Goal: Task Accomplishment & Management: Use online tool/utility

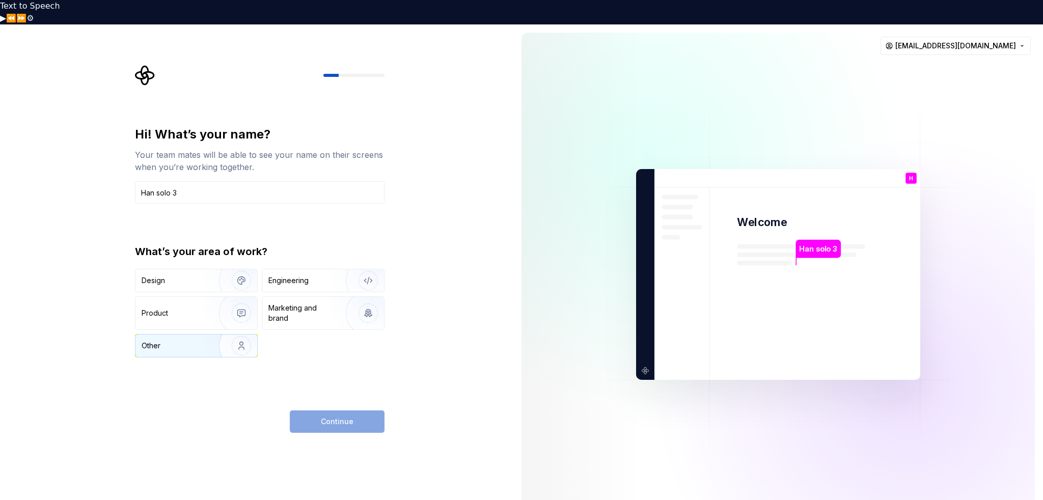
type input "Han solo 3"
click at [238, 312] on img "button" at bounding box center [234, 346] width 65 height 68
click at [303, 269] on div "Engineering" at bounding box center [323, 280] width 122 height 22
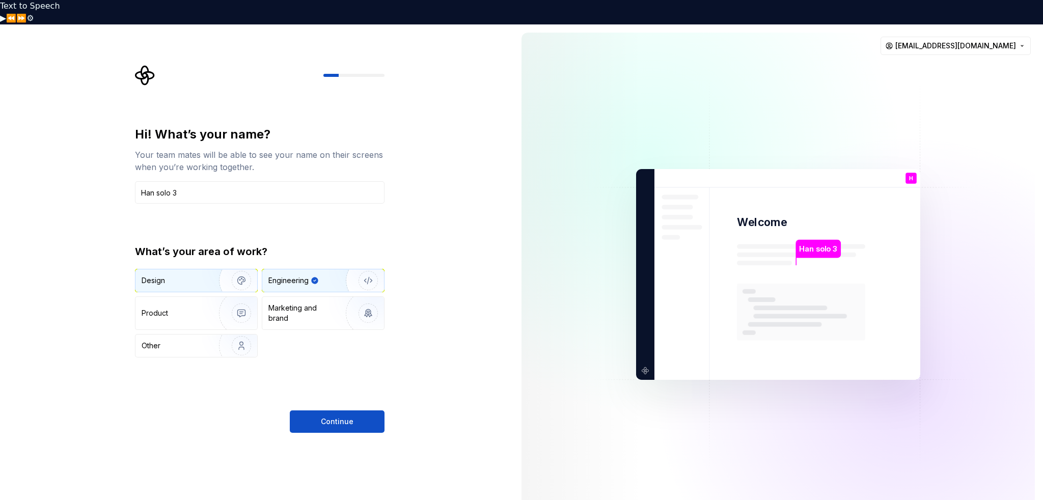
click at [252, 253] on img "button" at bounding box center [234, 280] width 65 height 68
click at [299, 269] on div "Engineering" at bounding box center [323, 280] width 122 height 22
click at [236, 317] on img "button" at bounding box center [234, 346] width 65 height 68
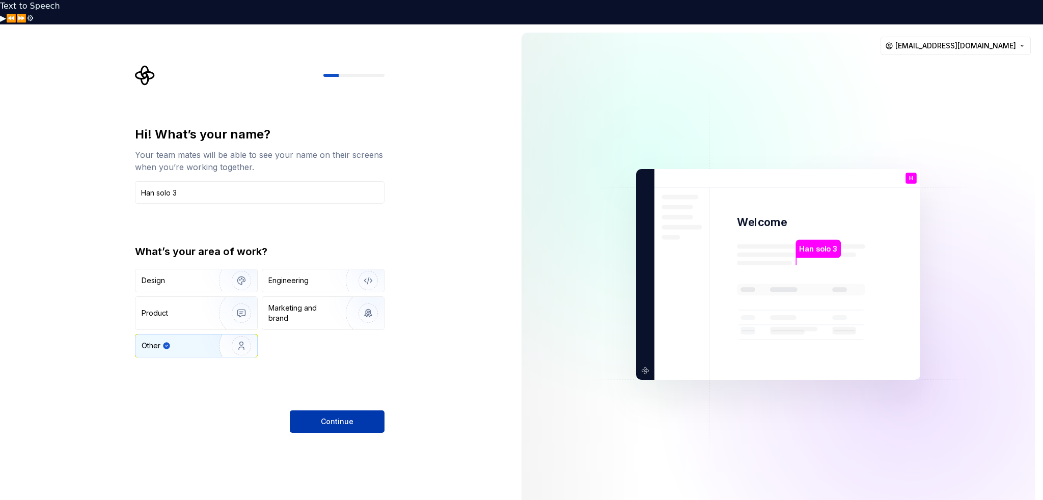
click at [312, 410] on button "Continue" at bounding box center [337, 421] width 95 height 22
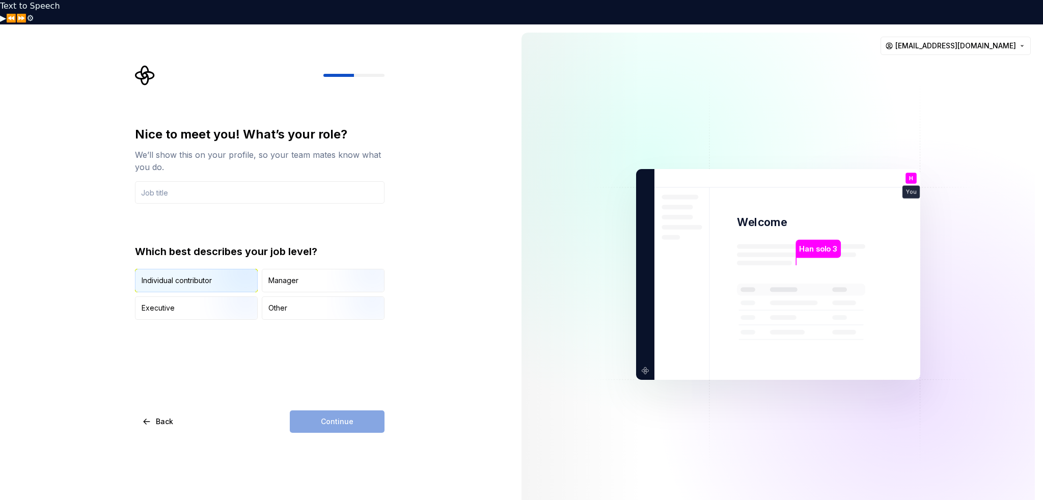
click at [222, 259] on img "button" at bounding box center [232, 293] width 65 height 68
click at [197, 181] on input "text" at bounding box center [260, 192] width 250 height 22
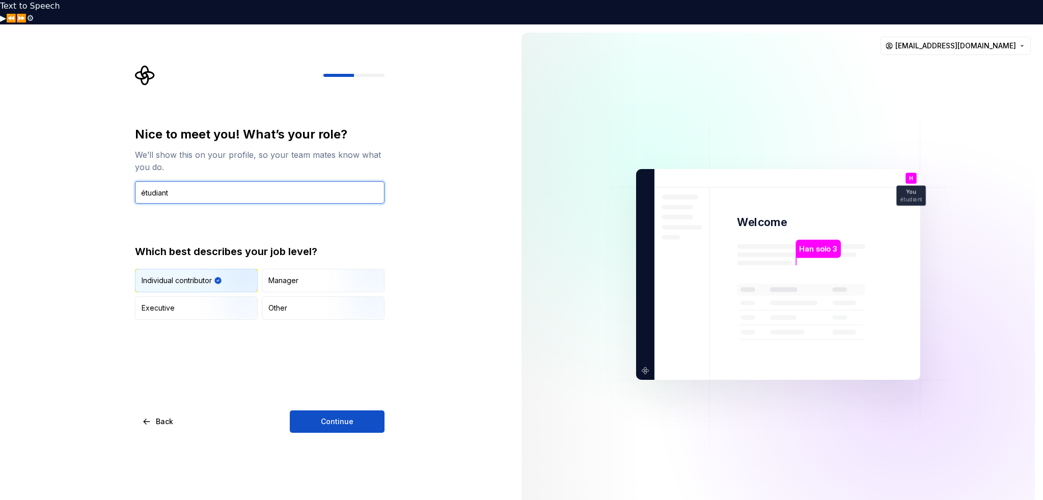
type input "étudiant"
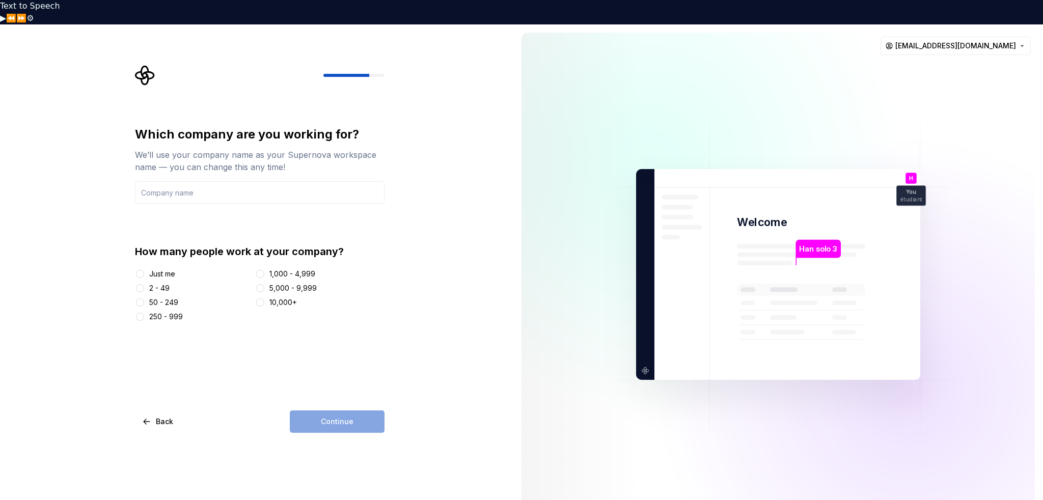
click at [161, 269] on div "Just me" at bounding box center [162, 274] width 26 height 10
click at [144, 270] on button "Just me" at bounding box center [140, 274] width 8 height 8
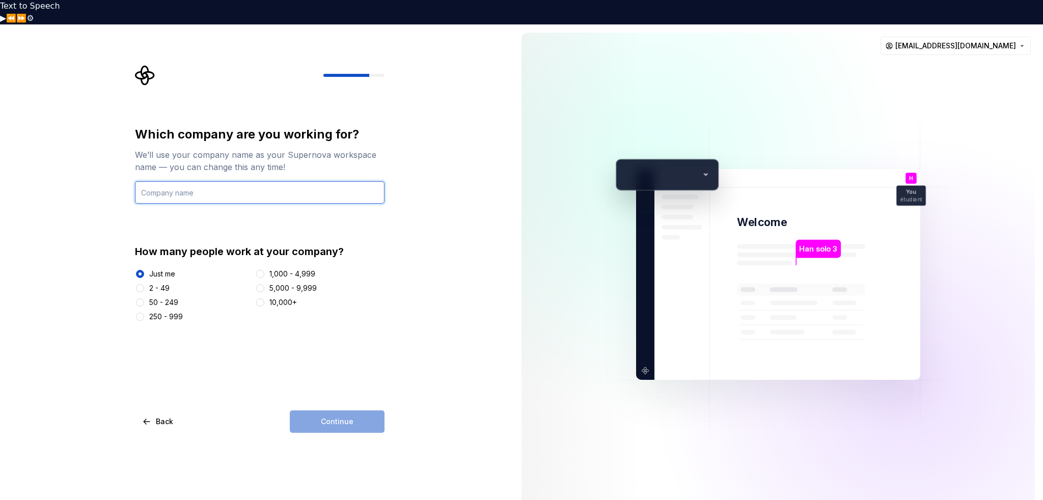
click at [233, 181] on input "text" at bounding box center [260, 192] width 250 height 22
type input "Xertox group"
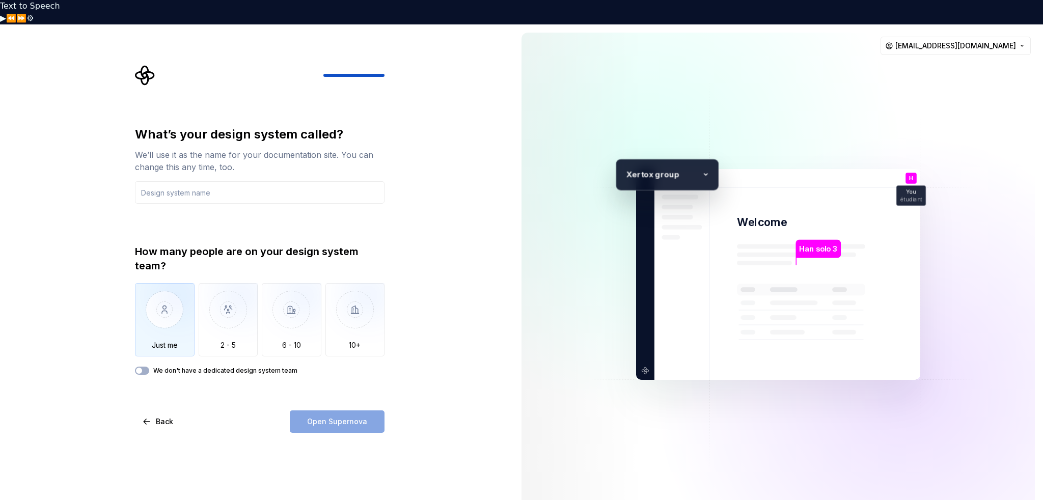
click at [145, 289] on img "button" at bounding box center [165, 317] width 60 height 68
click at [321, 410] on div "Open Supernova" at bounding box center [337, 421] width 95 height 22
click at [173, 359] on div "What’s your design system called? We’ll use it as the name for your documentati…" at bounding box center [260, 279] width 250 height 307
click at [164, 352] on div "What’s your design system called? We’ll use it as the name for your documentati…" at bounding box center [260, 279] width 250 height 307
click at [158, 367] on label "We don't have a dedicated design system team" at bounding box center [225, 371] width 144 height 8
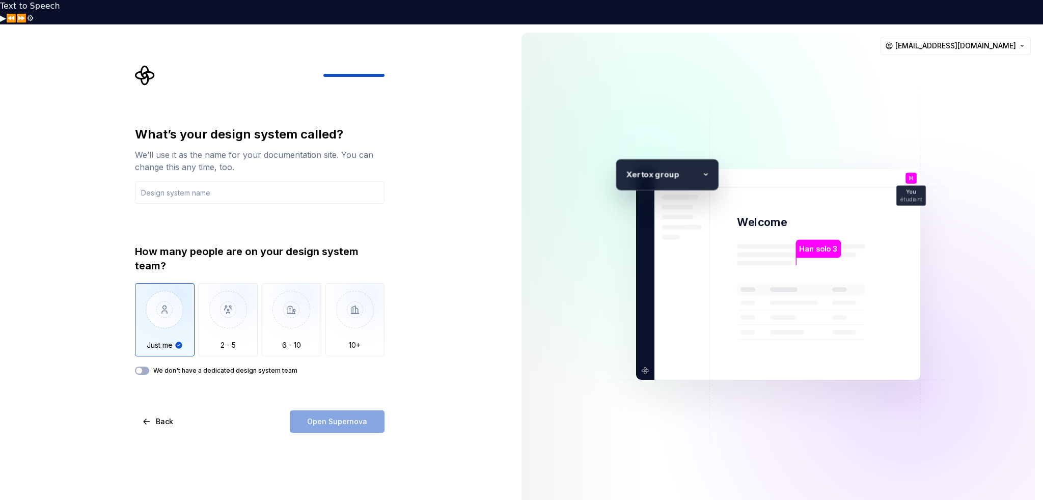
click at [149, 367] on button "We don't have a dedicated design system team" at bounding box center [142, 371] width 14 height 8
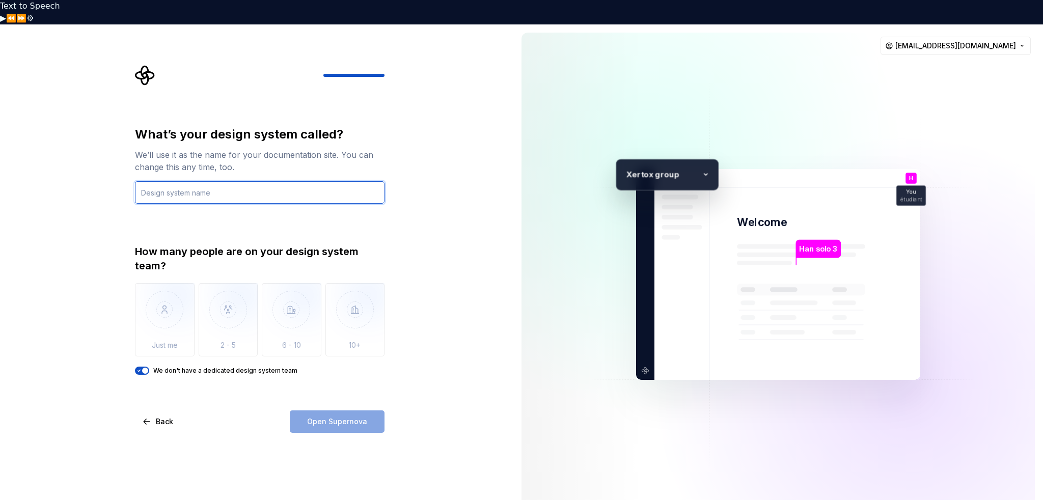
click at [172, 181] on input "text" at bounding box center [260, 192] width 250 height 22
type input "X"
type input "OGG studio"
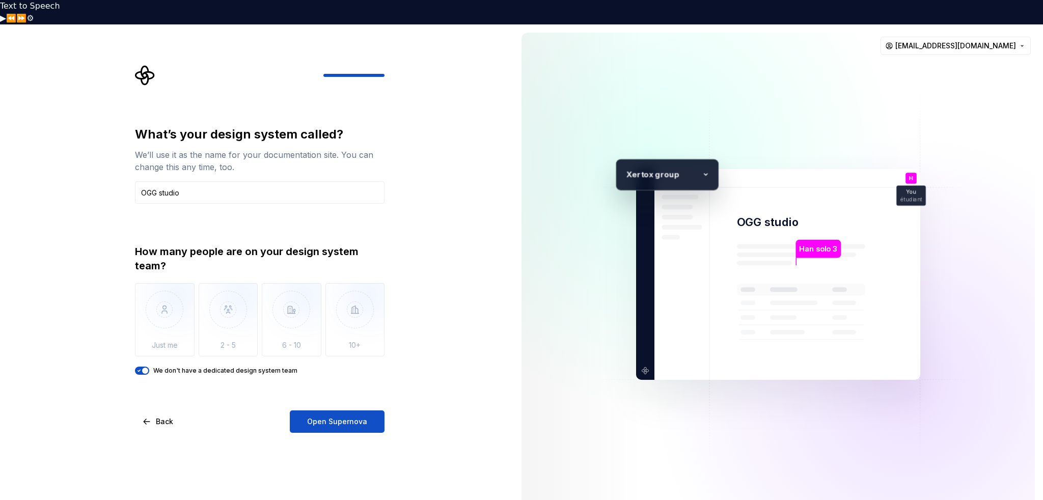
drag, startPoint x: 314, startPoint y: 393, endPoint x: 309, endPoint y: 384, distance: 9.8
click at [309, 384] on div "What’s your design system called? We’ll use it as the name for your documentati…" at bounding box center [260, 279] width 250 height 307
click at [310, 410] on button "Open Supernova" at bounding box center [337, 421] width 95 height 22
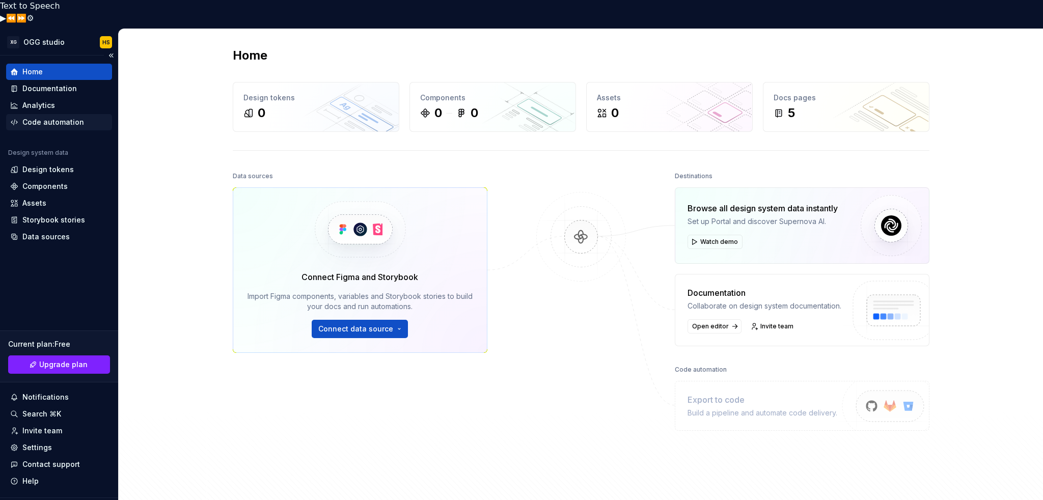
click at [18, 117] on div "Code automation" at bounding box center [59, 122] width 98 height 10
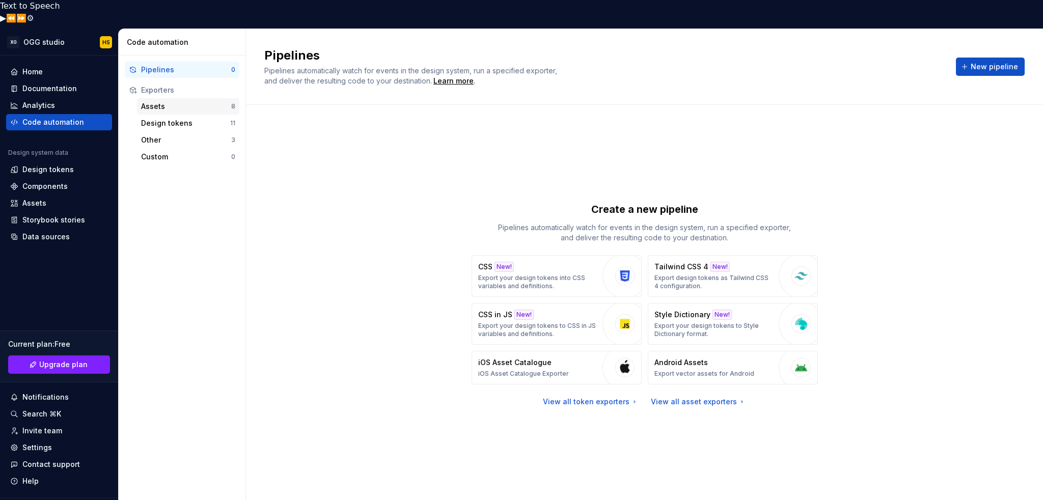
click at [174, 101] on div "Assets" at bounding box center [186, 106] width 90 height 10
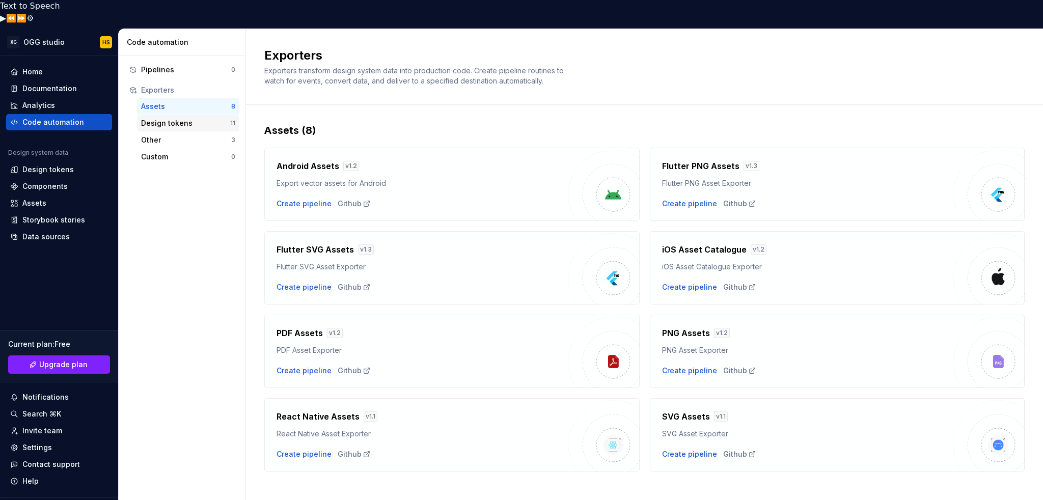
click at [157, 115] on div "Design tokens 11" at bounding box center [188, 123] width 102 height 16
